Goal: Navigation & Orientation: Find specific page/section

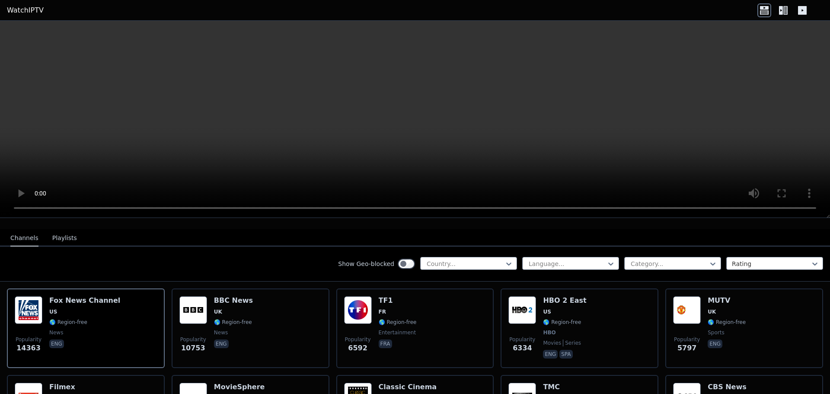
scroll to position [86, 0]
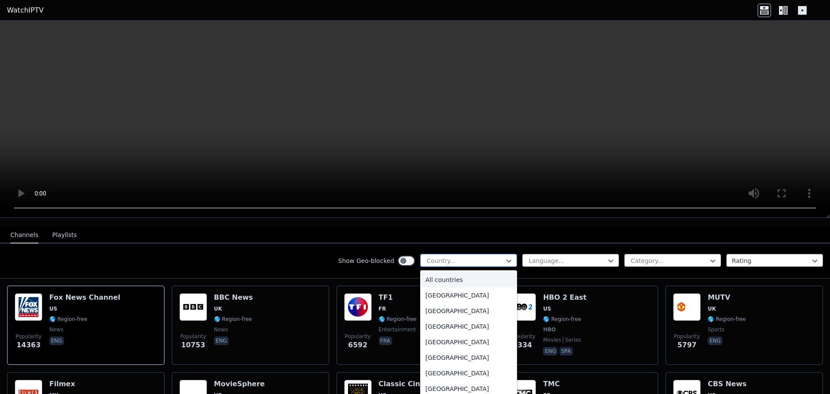
click at [446, 258] on div "Country..." at bounding box center [468, 260] width 97 height 13
type input "****"
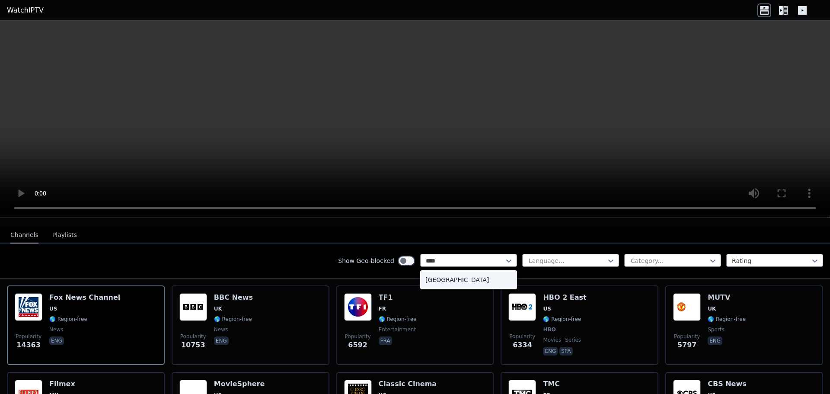
click at [439, 272] on div "[GEOGRAPHIC_DATA]" at bounding box center [468, 280] width 97 height 16
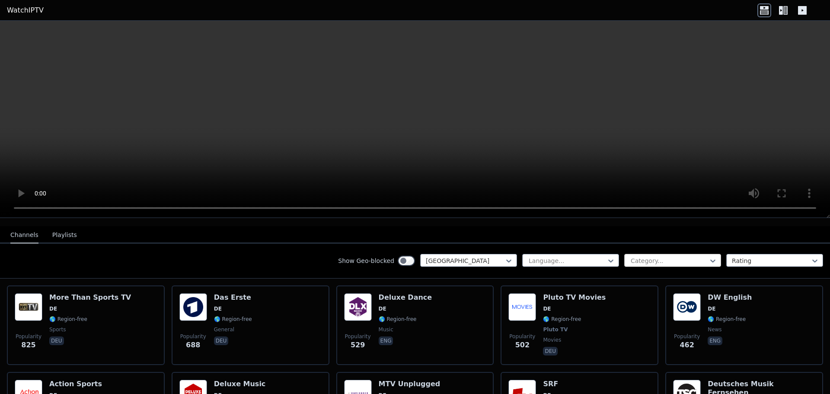
click at [644, 256] on div at bounding box center [669, 260] width 79 height 9
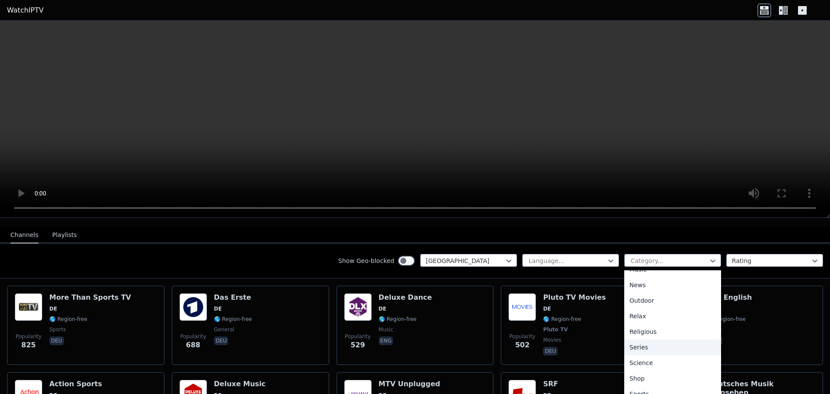
scroll to position [294, 0]
click at [640, 351] on div "Sports" at bounding box center [672, 359] width 97 height 16
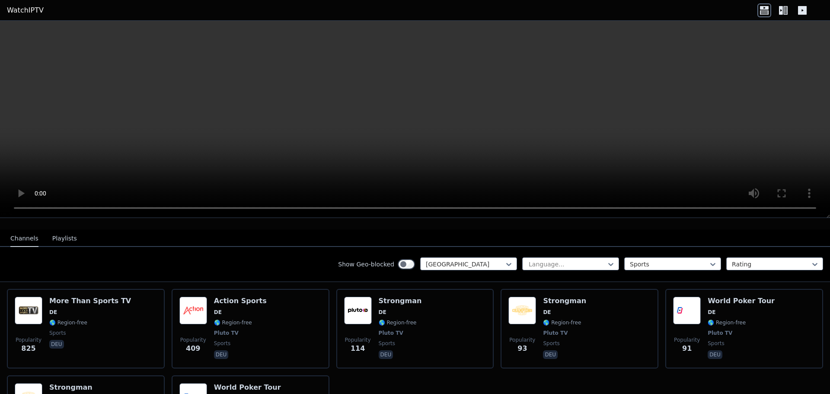
scroll to position [86, 0]
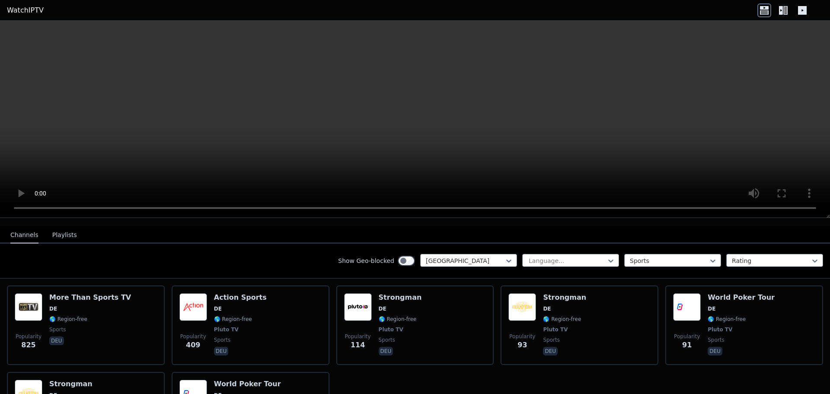
click at [63, 228] on button "Playlists" at bounding box center [64, 235] width 25 height 16
